Goal: Navigation & Orientation: Find specific page/section

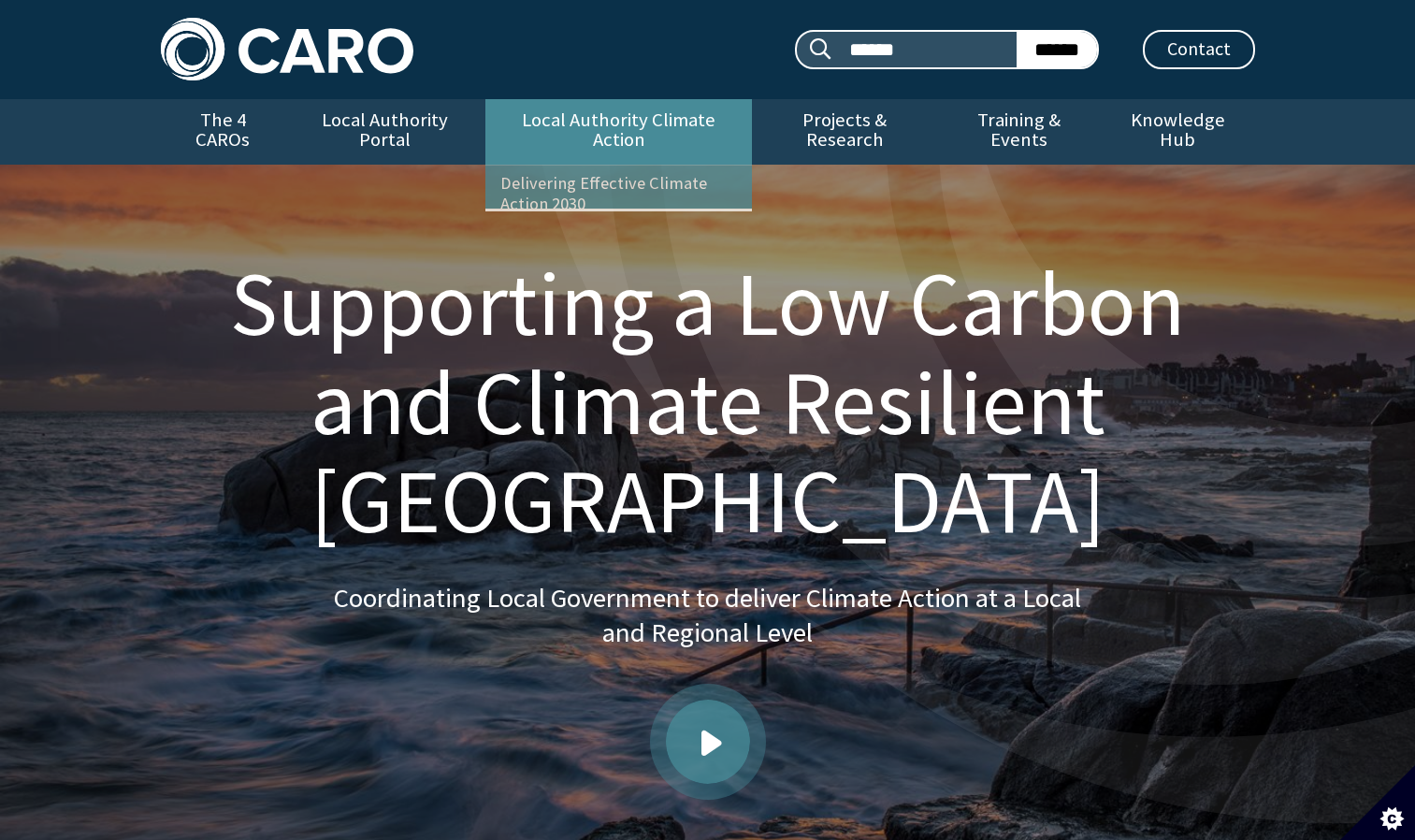
click at [625, 124] on link "Local Authority Climate Action" at bounding box center [619, 132] width 267 height 66
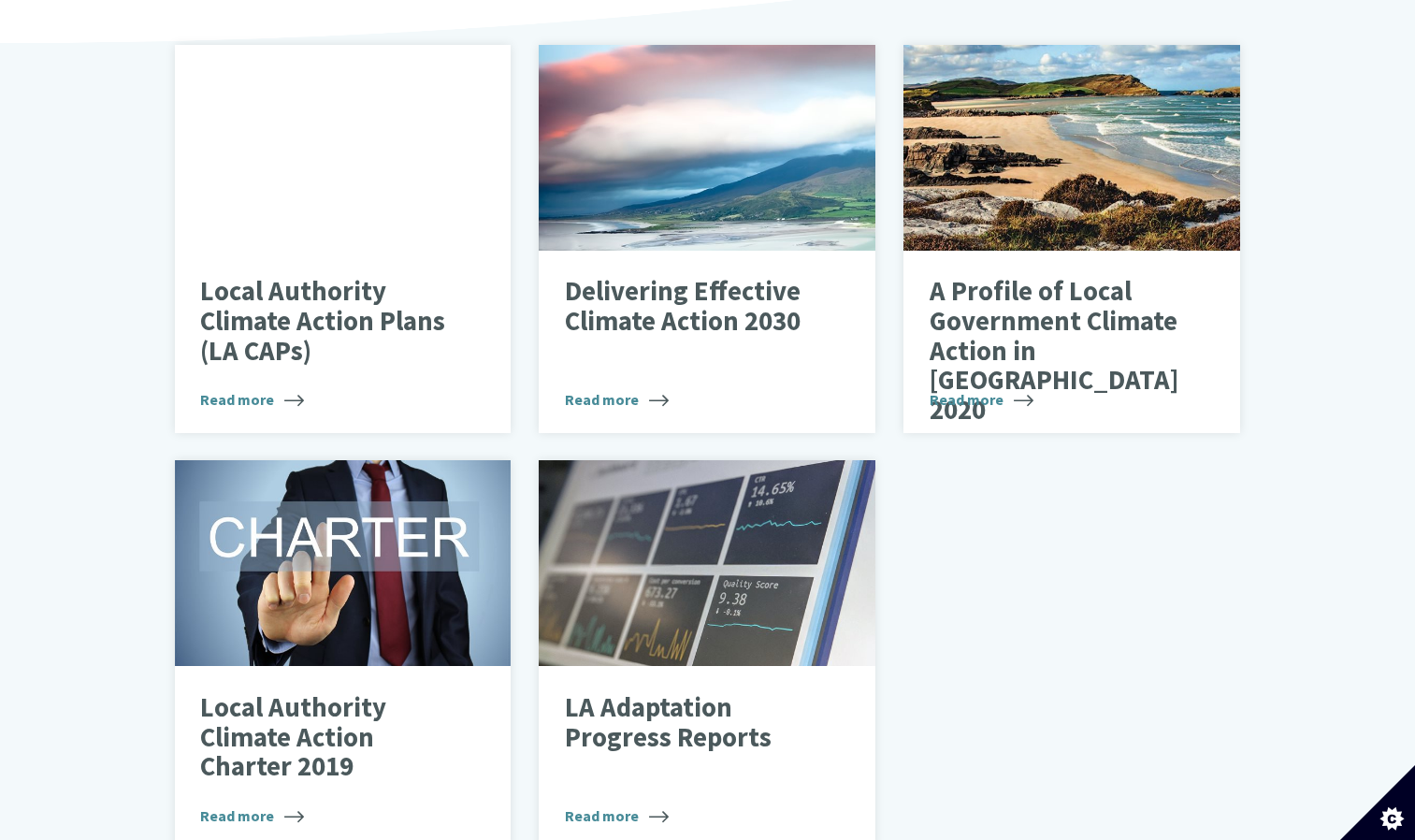
scroll to position [673, 0]
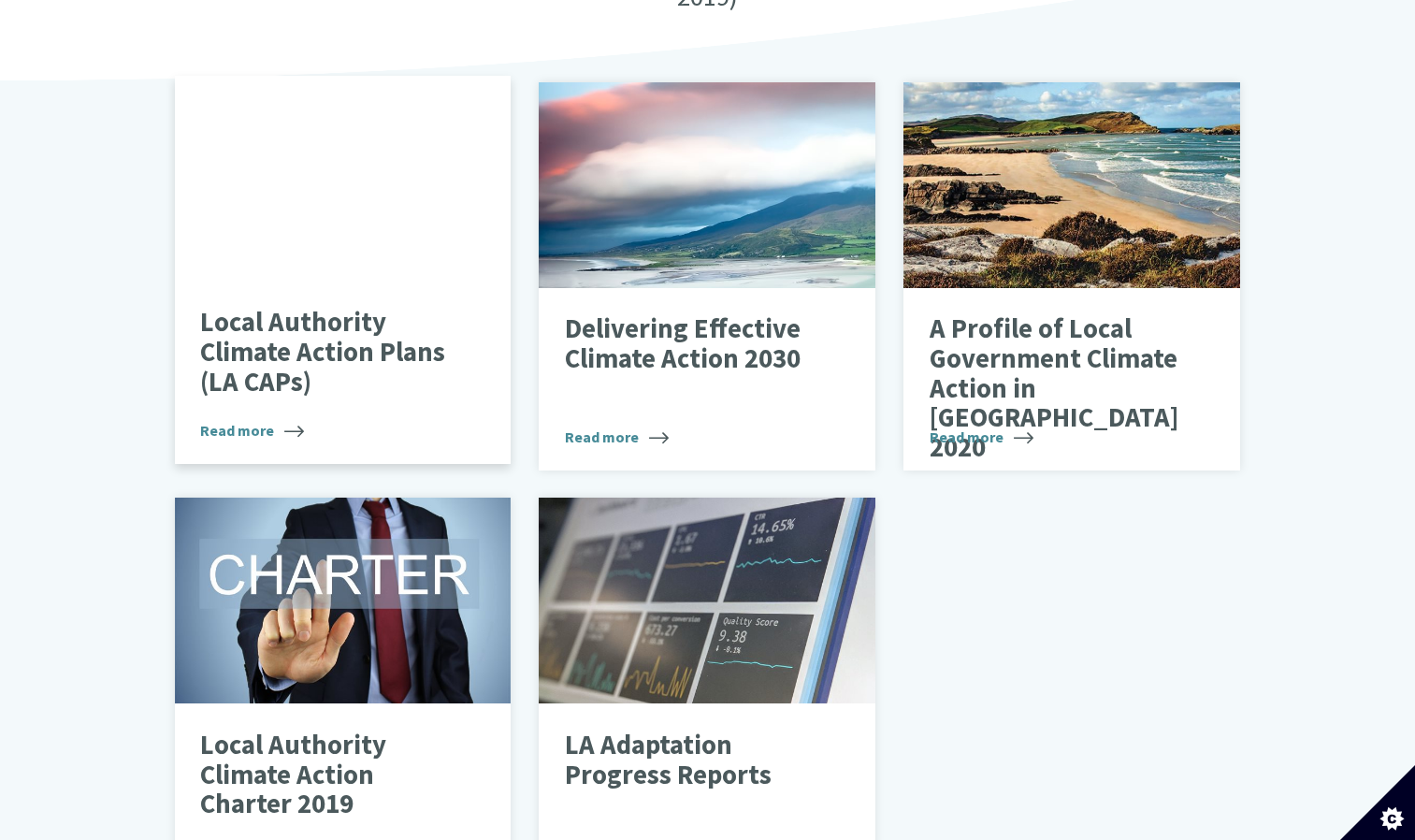
click at [239, 348] on p "Local Authority Climate Action Plans (LA CAPs)" at bounding box center [328, 352] width 257 height 89
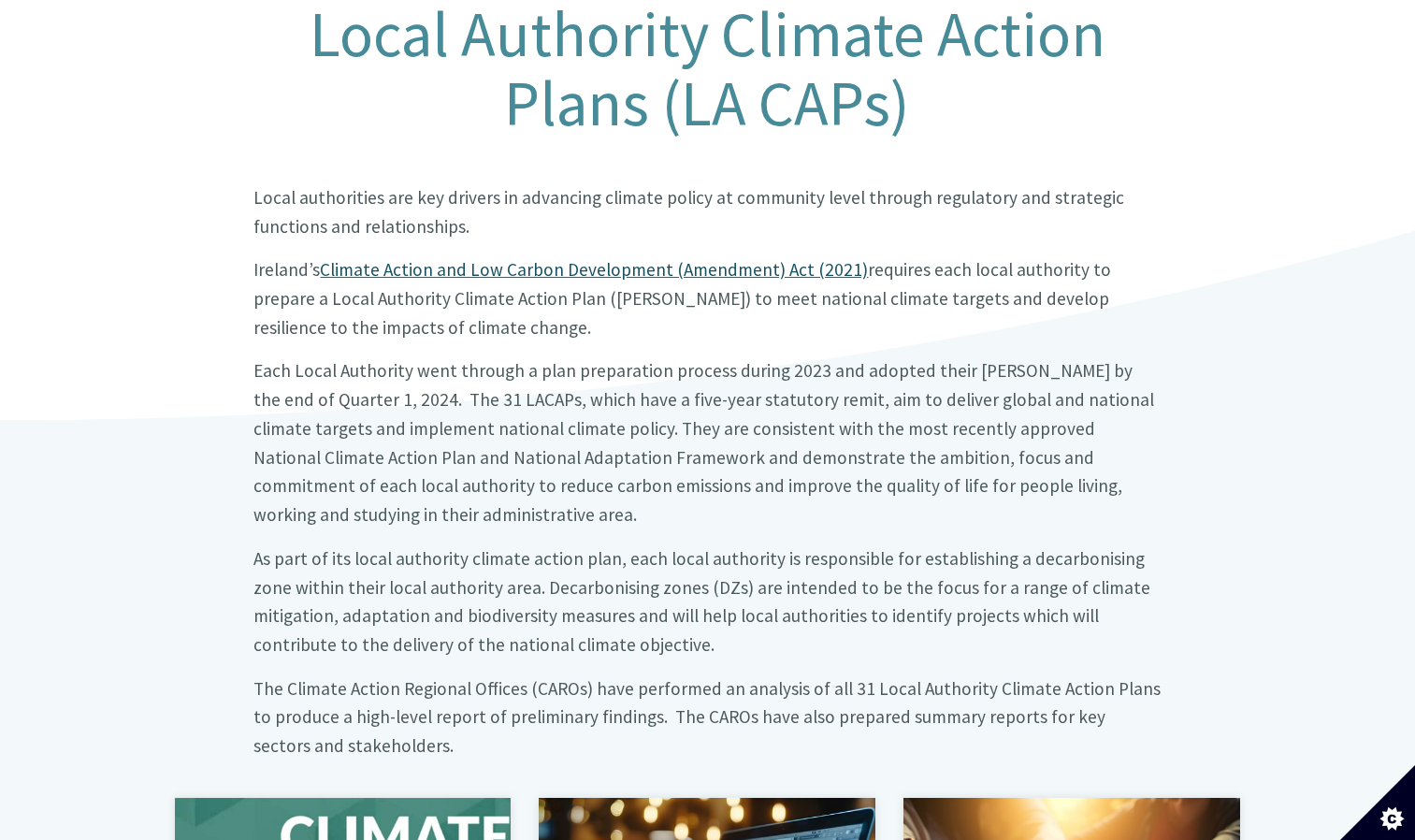
scroll to position [412, 0]
